Goal: Check status: Check status

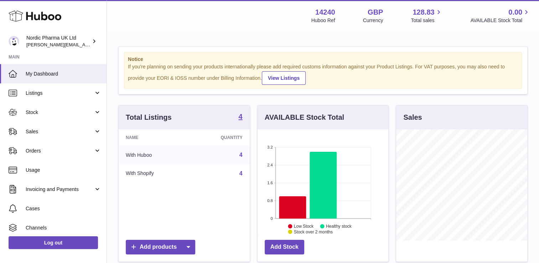
scroll to position [111, 131]
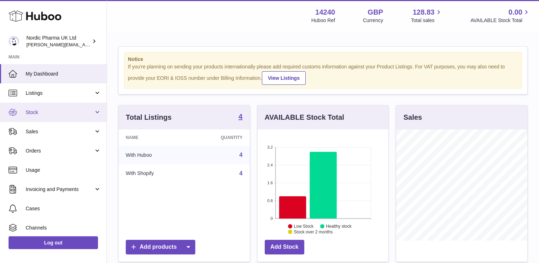
click at [101, 112] on link "Stock" at bounding box center [53, 112] width 107 height 19
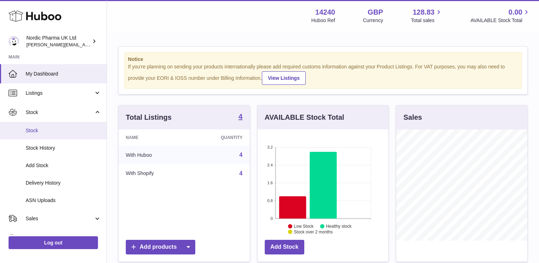
click at [85, 137] on link "Stock" at bounding box center [53, 130] width 107 height 17
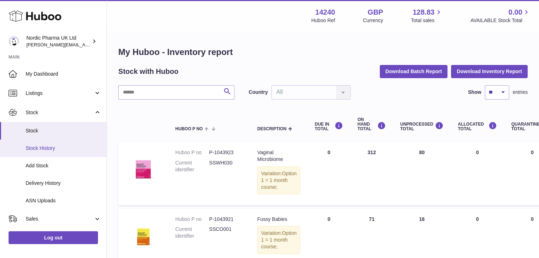
click at [79, 148] on span "Stock History" at bounding box center [64, 148] width 76 height 7
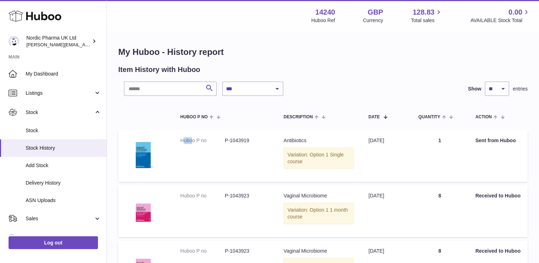
drag, startPoint x: 192, startPoint y: 156, endPoint x: 182, endPoint y: 155, distance: 10.8
click at [182, 155] on td "Huboo P no P-1043919" at bounding box center [224, 156] width 103 height 52
click at [60, 185] on span "Delivery History" at bounding box center [64, 183] width 76 height 7
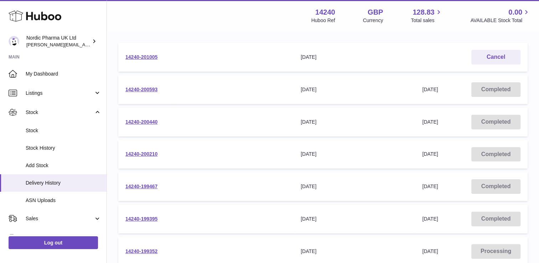
scroll to position [104, 0]
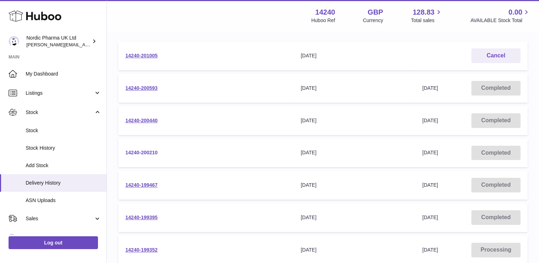
click at [149, 151] on link "14240-200210" at bounding box center [141, 153] width 32 height 6
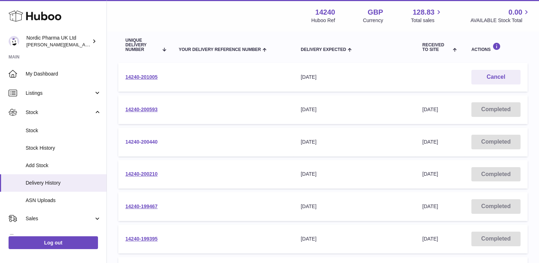
scroll to position [75, 0]
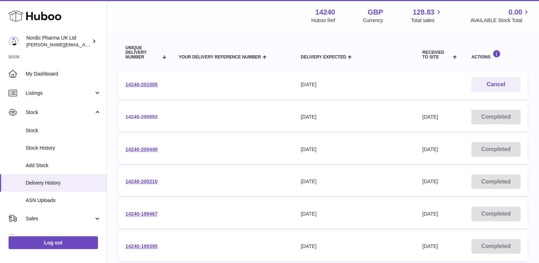
click at [153, 116] on link "14240-200593" at bounding box center [141, 117] width 32 height 6
click at [142, 150] on link "14240-200440" at bounding box center [141, 149] width 32 height 6
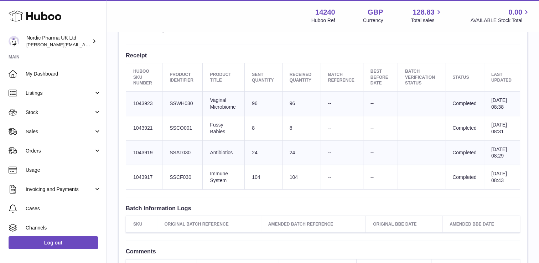
scroll to position [239, 0]
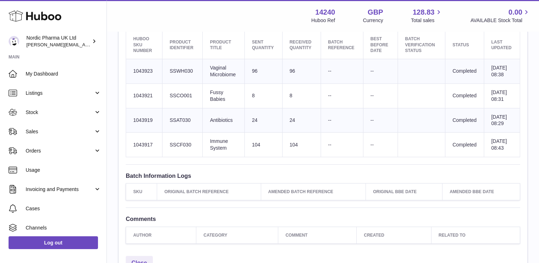
scroll to position [274, 0]
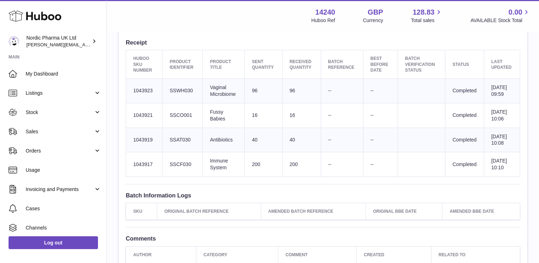
scroll to position [256, 0]
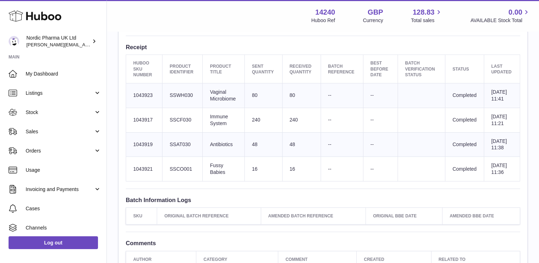
scroll to position [248, 0]
click at [291, 96] on td "80" at bounding box center [301, 95] width 38 height 25
copy td "80"
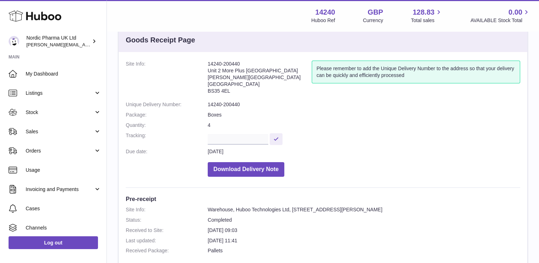
scroll to position [14, 0]
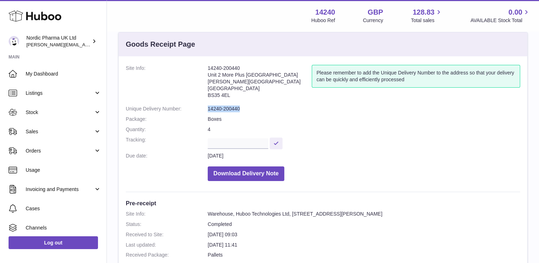
drag, startPoint x: 240, startPoint y: 110, endPoint x: 208, endPoint y: 111, distance: 31.7
click at [208, 111] on dd "14240-200440" at bounding box center [364, 108] width 312 height 7
copy dd "14240-200440"
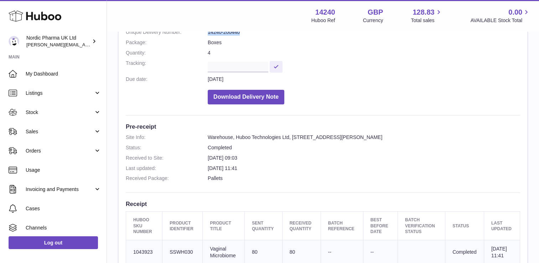
scroll to position [0, 0]
